Goal: Task Accomplishment & Management: Manage account settings

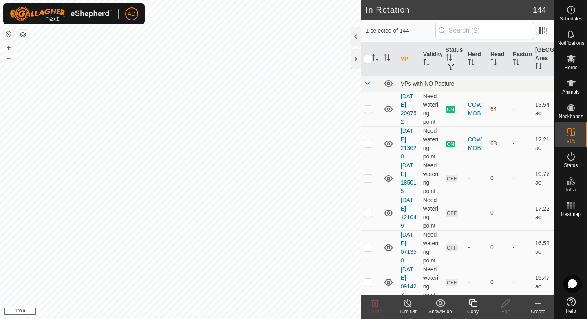
click at [473, 305] on icon at bounding box center [473, 303] width 10 height 10
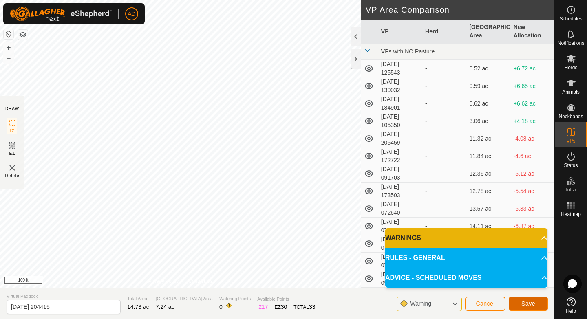
click at [524, 304] on span "Save" at bounding box center [528, 303] width 14 height 7
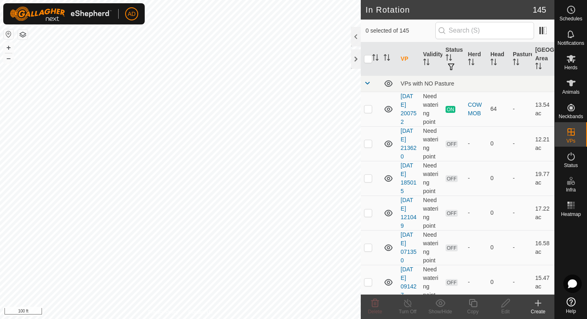
checkbox input "true"
checkbox input "false"
click at [506, 311] on div "Edit" at bounding box center [505, 311] width 33 height 7
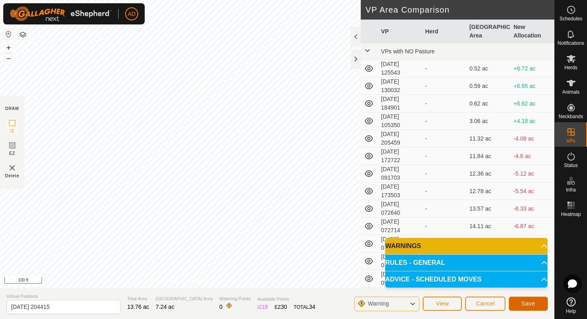
click at [527, 305] on span "Save" at bounding box center [528, 303] width 14 height 7
